Goal: Find specific page/section: Find specific page/section

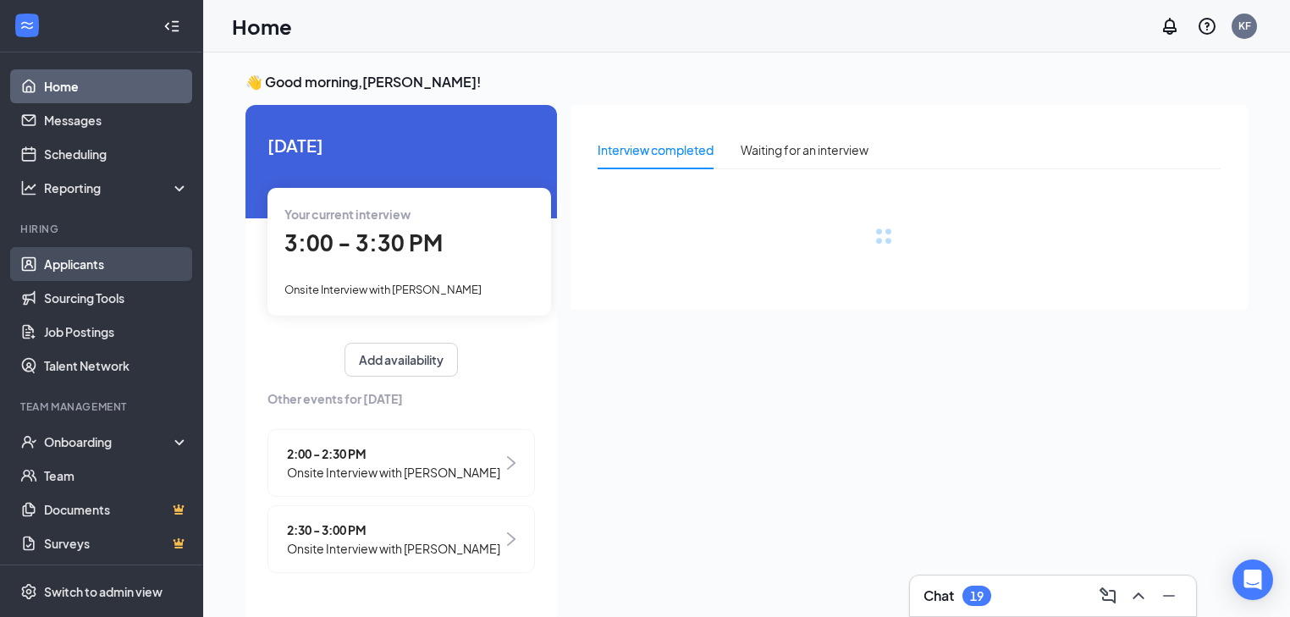
click at [108, 270] on link "Applicants" at bounding box center [116, 264] width 145 height 34
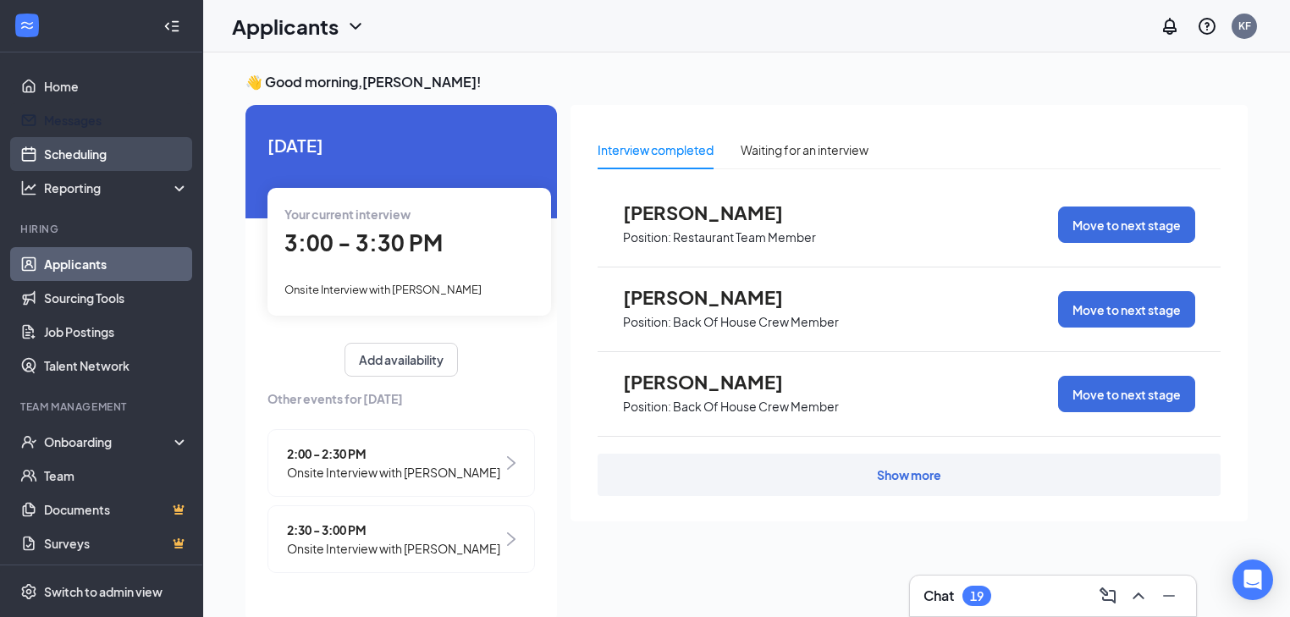
click at [104, 71] on link "Home" at bounding box center [116, 86] width 145 height 34
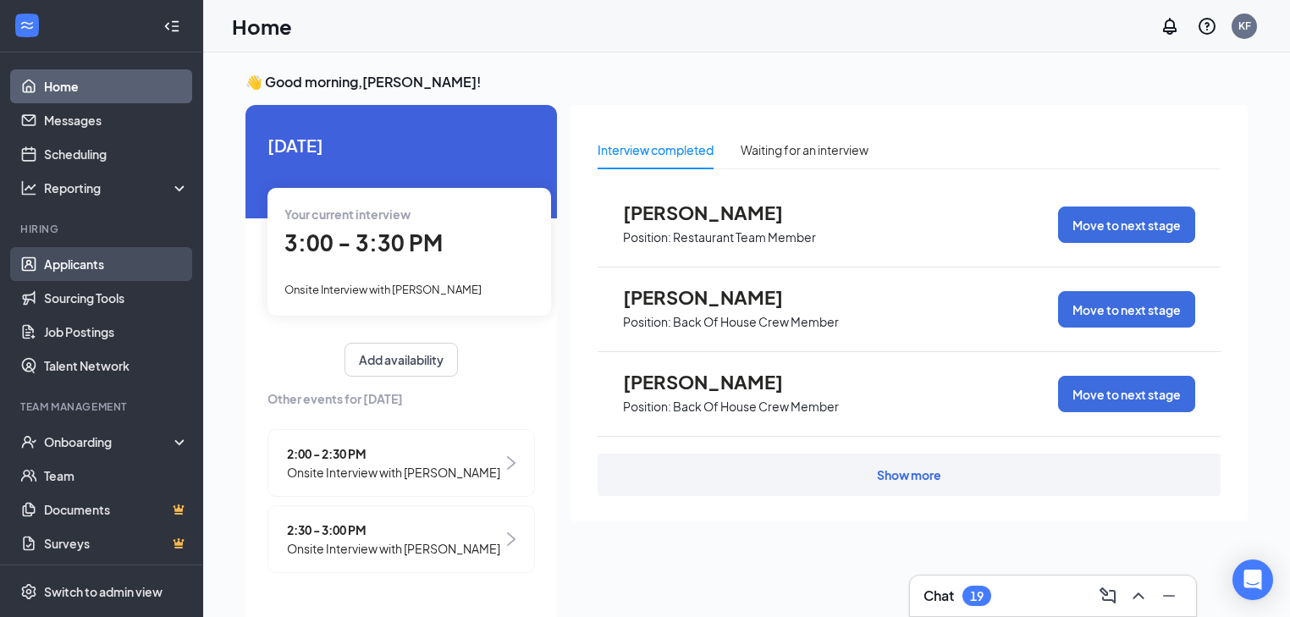
click at [105, 273] on link "Applicants" at bounding box center [116, 264] width 145 height 34
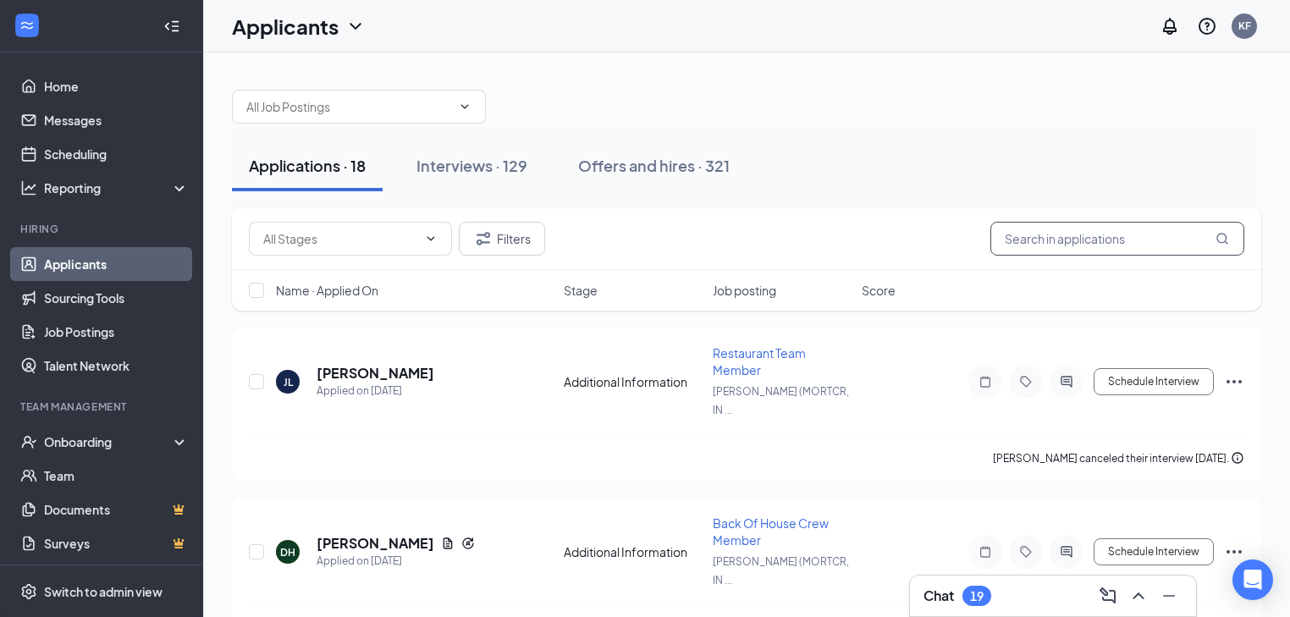
click at [1094, 237] on input "text" at bounding box center [1117, 239] width 254 height 34
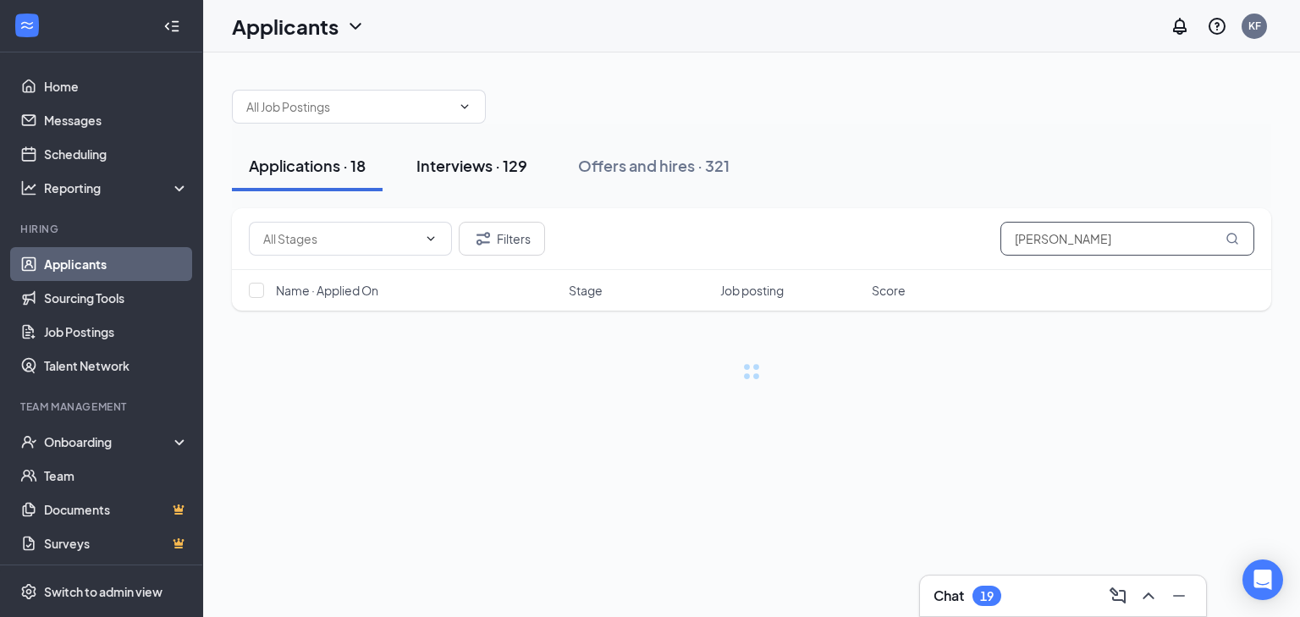
type input "[PERSON_NAME]"
click at [499, 172] on div "Interviews · 129" at bounding box center [471, 165] width 111 height 21
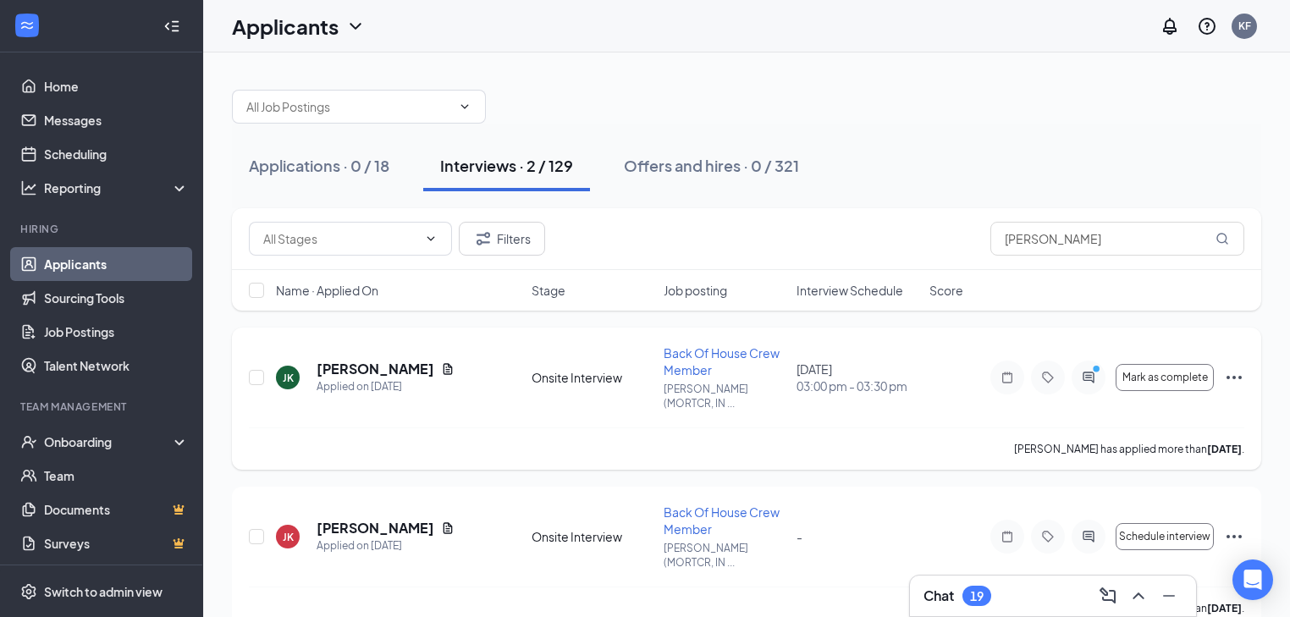
click at [1234, 367] on icon "Ellipses" at bounding box center [1234, 377] width 20 height 20
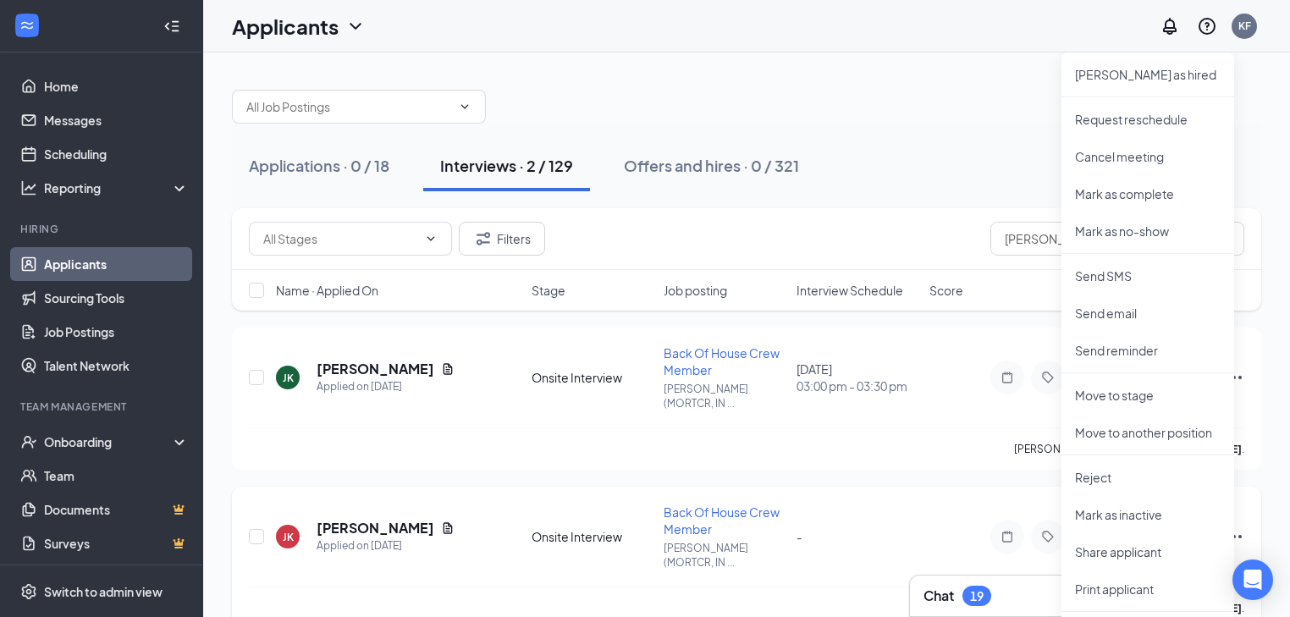
scroll to position [41, 0]
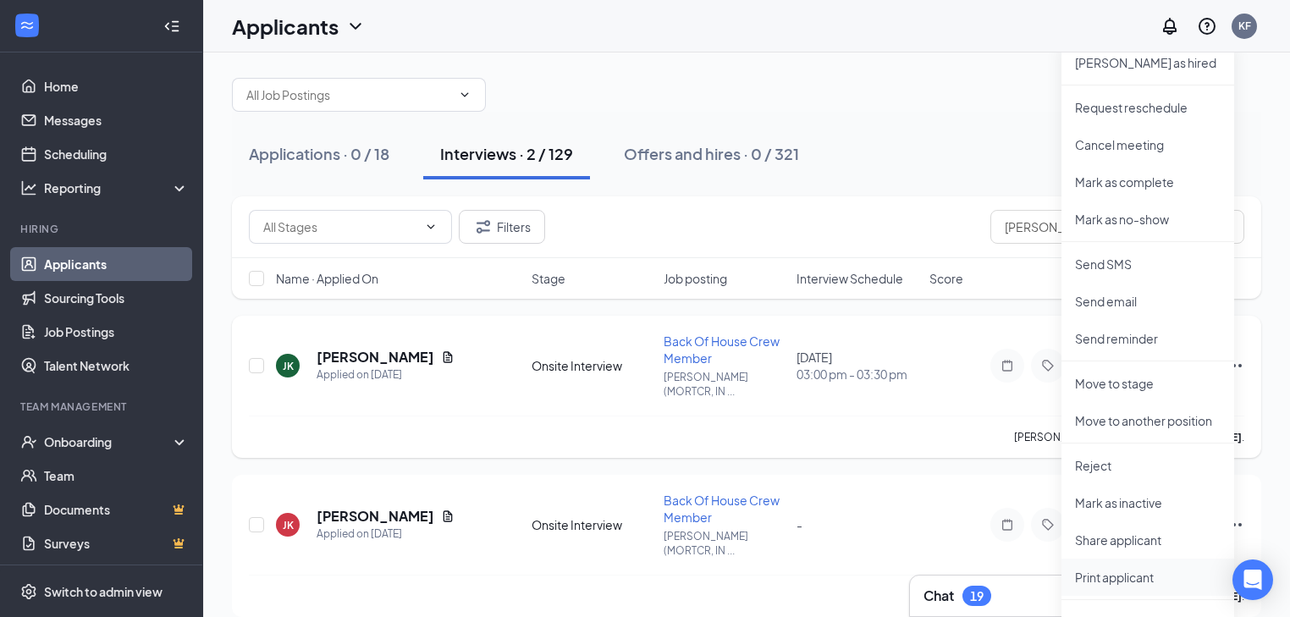
click at [1083, 569] on p "Print applicant" at bounding box center [1148, 577] width 146 height 17
